Goal: Find contact information: Find contact information

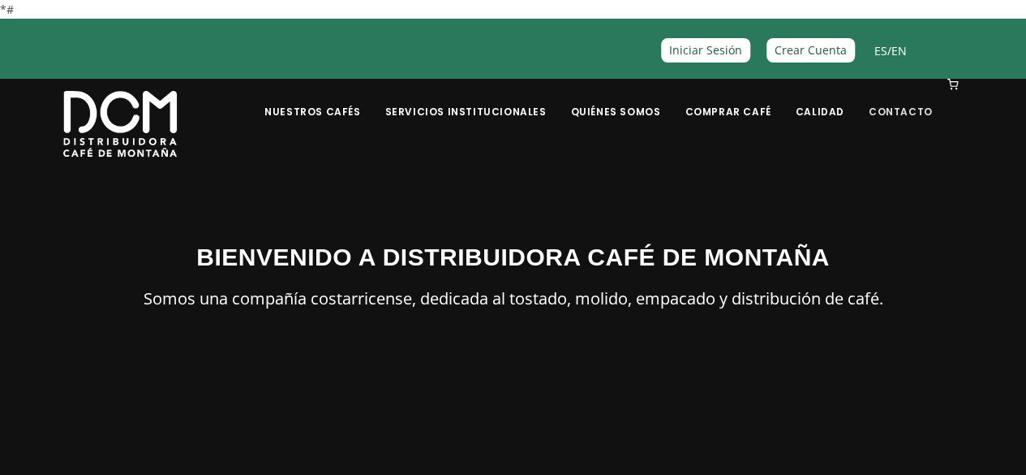
click at [910, 114] on link "Contacto" at bounding box center [901, 99] width 84 height 38
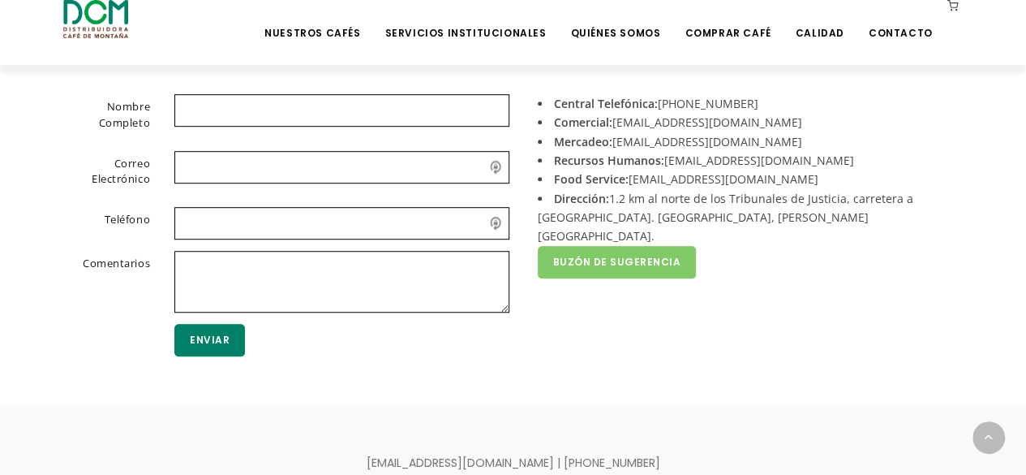
scroll to position [332, 0]
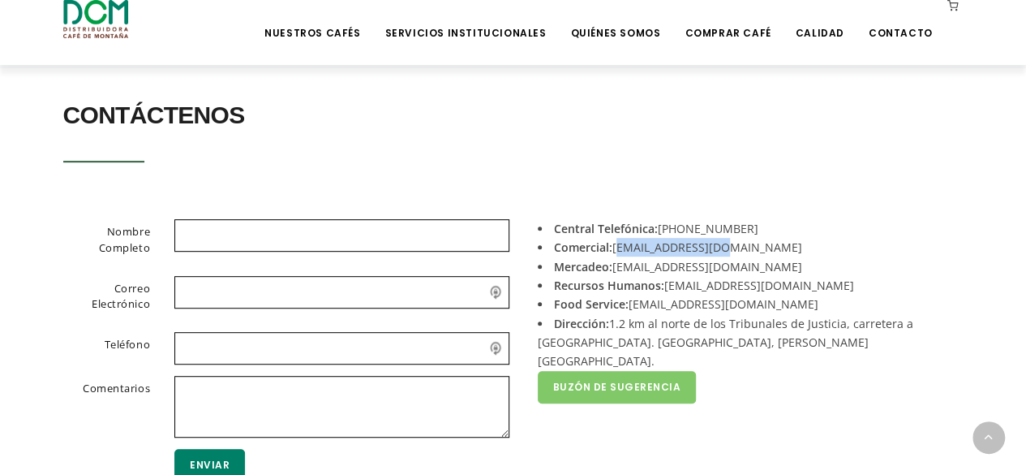
drag, startPoint x: 616, startPoint y: 244, endPoint x: 717, endPoint y: 253, distance: 101.8
click at [717, 253] on li "Comercial: [EMAIL_ADDRESS][DOMAIN_NAME]" at bounding box center [745, 247] width 414 height 19
copy li "[EMAIL_ADDRESS][DOMAIN_NAME]"
click at [802, 159] on div "Contáctenos" at bounding box center [513, 139] width 925 height 94
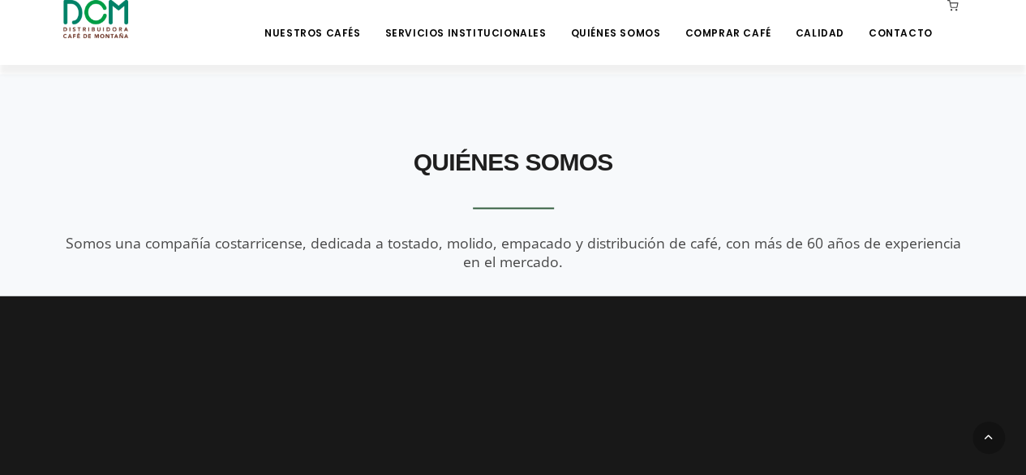
scroll to position [1866, 0]
